Goal: Information Seeking & Learning: Find specific fact

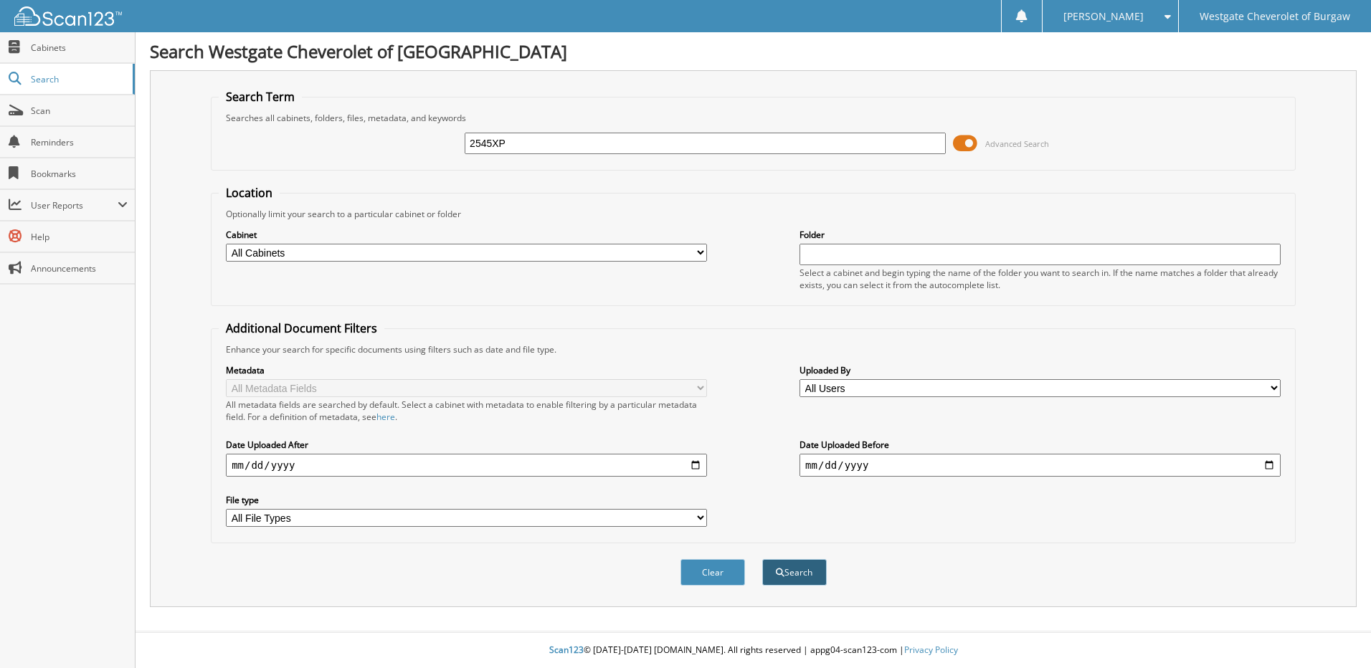
type input "2545XP"
click at [788, 565] on button "Search" at bounding box center [794, 572] width 65 height 27
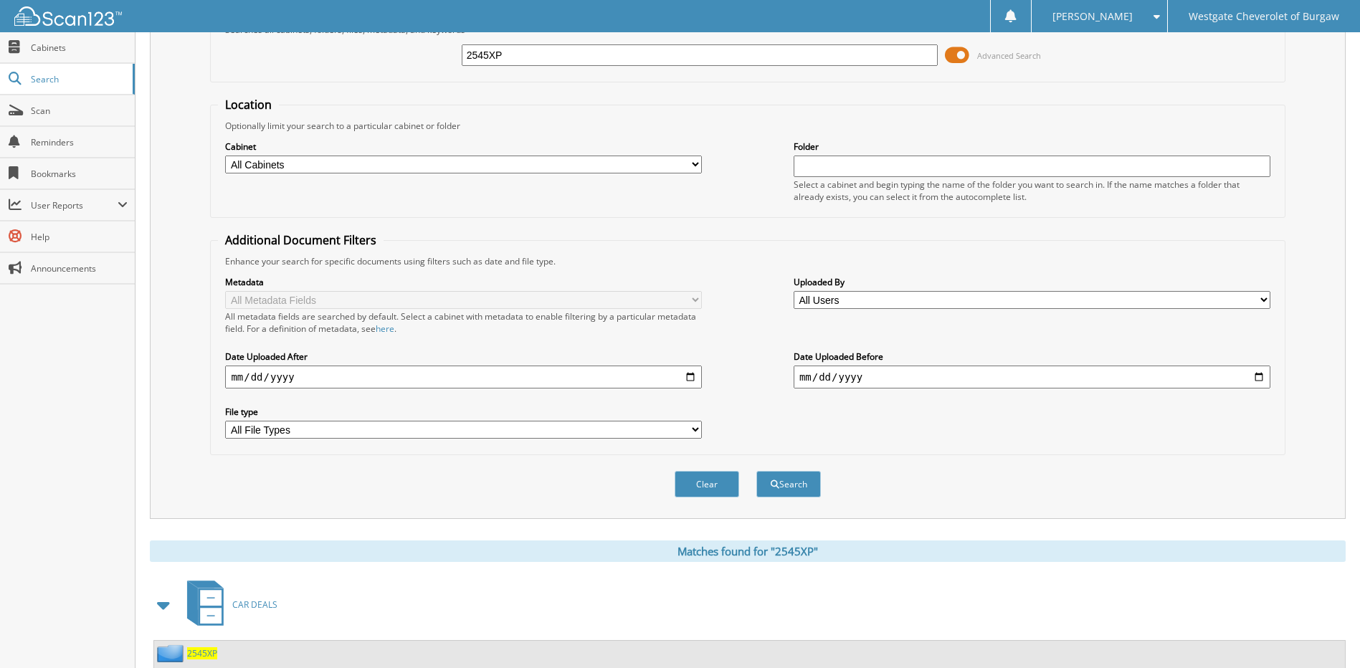
scroll to position [213, 0]
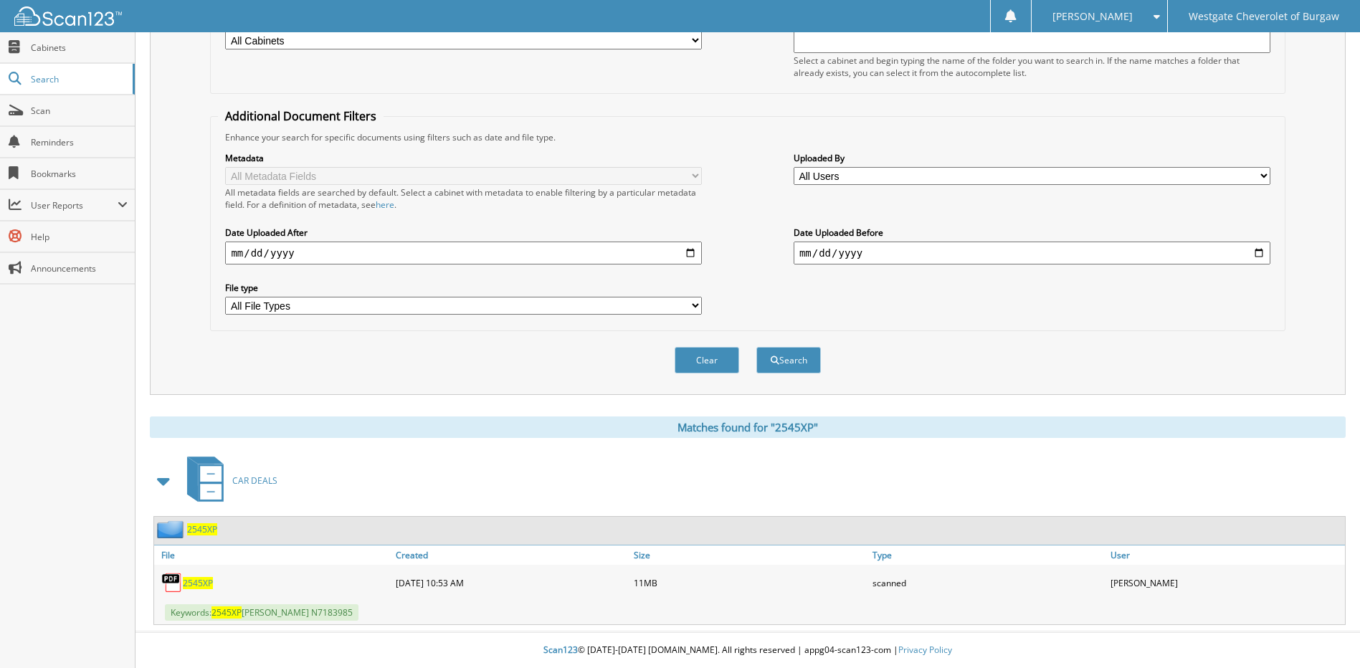
click at [202, 581] on span "2545XP" at bounding box center [198, 583] width 30 height 12
